Goal: Use online tool/utility

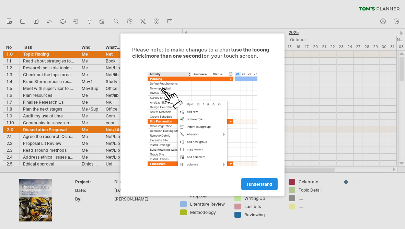
click at [254, 182] on div "I understand" at bounding box center [202, 180] width 154 height 17
click at [261, 185] on link "I understand" at bounding box center [259, 184] width 36 height 12
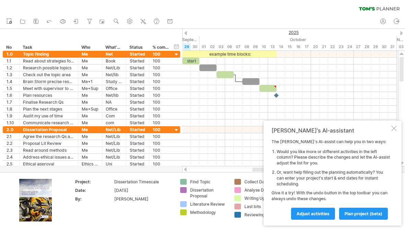
click at [193, 60] on div "start" at bounding box center [190, 61] width 17 height 7
drag, startPoint x: 194, startPoint y: 61, endPoint x: 220, endPoint y: 62, distance: 25.4
click at [219, 62] on div "example time blocks: start" at bounding box center [289, 108] width 215 height 115
click at [314, 213] on span "Adjust activities" at bounding box center [312, 213] width 33 height 5
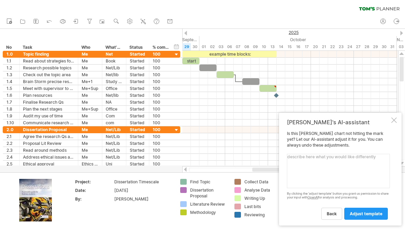
click at [392, 123] on div at bounding box center [393, 119] width 5 height 5
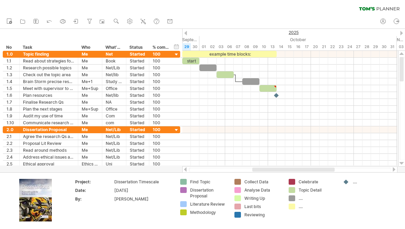
click at [192, 61] on div "start" at bounding box center [190, 61] width 17 height 7
drag, startPoint x: 194, startPoint y: 61, endPoint x: 217, endPoint y: 71, distance: 25.2
click at [219, 67] on div "example time blocks: start" at bounding box center [289, 108] width 215 height 115
click at [217, 83] on div at bounding box center [289, 81] width 215 height 7
click at [66, 84] on div "Brain Storm precise research Qs" at bounding box center [48, 81] width 51 height 7
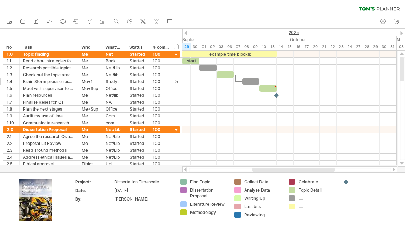
click at [66, 80] on div "Brain Storm precise research Qs" at bounding box center [48, 81] width 51 height 7
click at [64, 86] on div "Meet with supervisor to run Res Qs" at bounding box center [48, 88] width 51 height 7
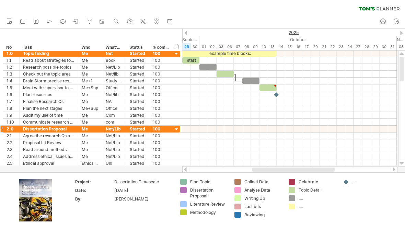
click at [177, 127] on div at bounding box center [176, 129] width 7 height 7
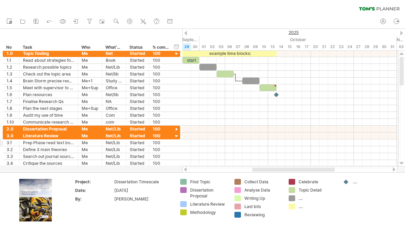
click at [171, 143] on div at bounding box center [171, 142] width 3 height 7
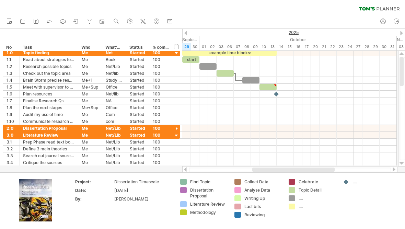
drag, startPoint x: 265, startPoint y: 172, endPoint x: 342, endPoint y: 172, distance: 76.5
click at [342, 172] on div "Trying to reach plan.tomsplanner.com Connected again... 0% clear filter new *" at bounding box center [202, 114] width 405 height 229
click at [290, 103] on div at bounding box center [289, 100] width 215 height 7
drag, startPoint x: 270, startPoint y: 92, endPoint x: 324, endPoint y: 105, distance: 55.8
click at [324, 105] on div at bounding box center [289, 86] width 215 height 75
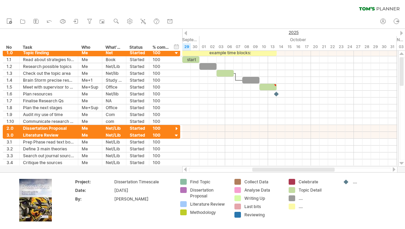
drag, startPoint x: 323, startPoint y: 105, endPoint x: 312, endPoint y: 103, distance: 11.8
click at [322, 105] on div at bounding box center [289, 107] width 215 height 7
drag, startPoint x: 276, startPoint y: 96, endPoint x: 282, endPoint y: 96, distance: 5.8
click at [282, 96] on div "example time blocks: start" at bounding box center [289, 108] width 215 height 115
click at [282, 96] on div at bounding box center [289, 94] width 215 height 7
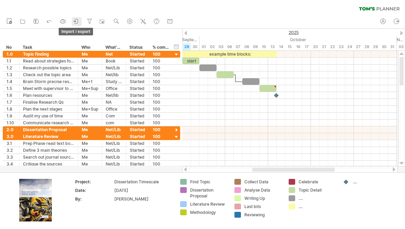
click at [76, 21] on icon at bounding box center [76, 21] width 7 height 7
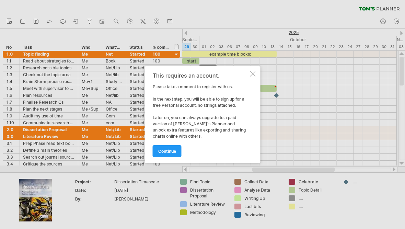
click at [292, 34] on div at bounding box center [202, 114] width 405 height 229
